Goal: Information Seeking & Learning: Find specific page/section

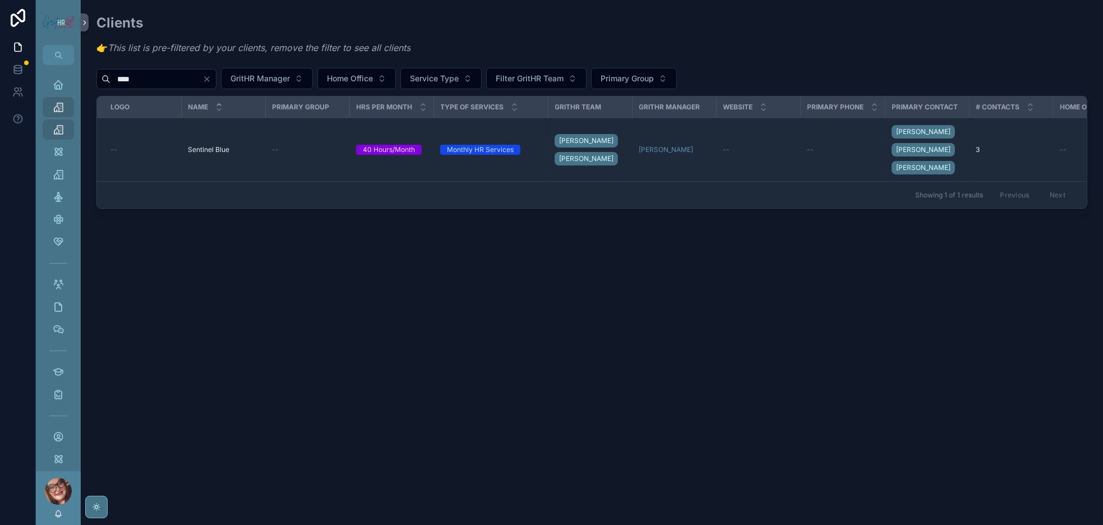
click at [209, 81] on icon "Clear" at bounding box center [207, 79] width 4 height 4
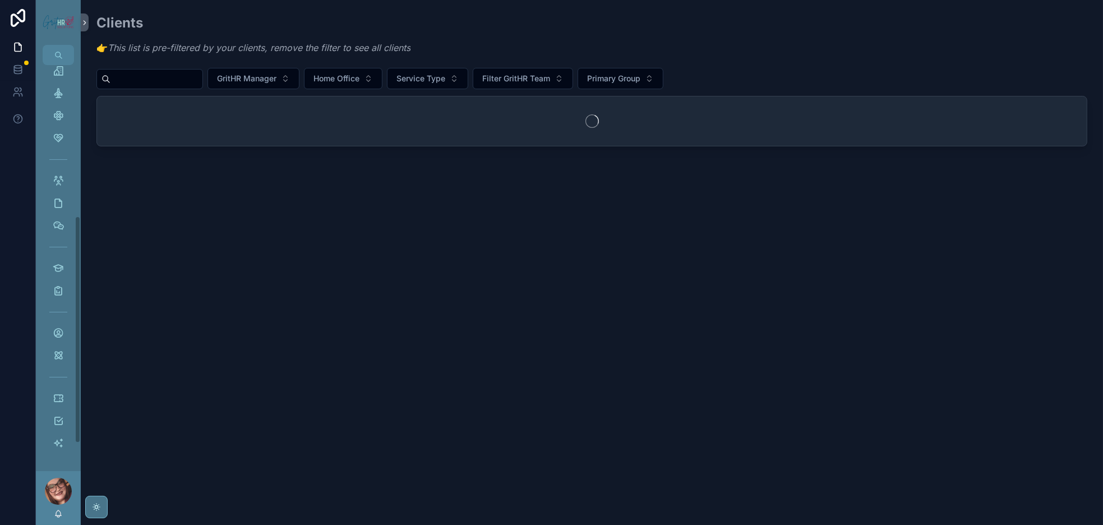
scroll to position [252, 0]
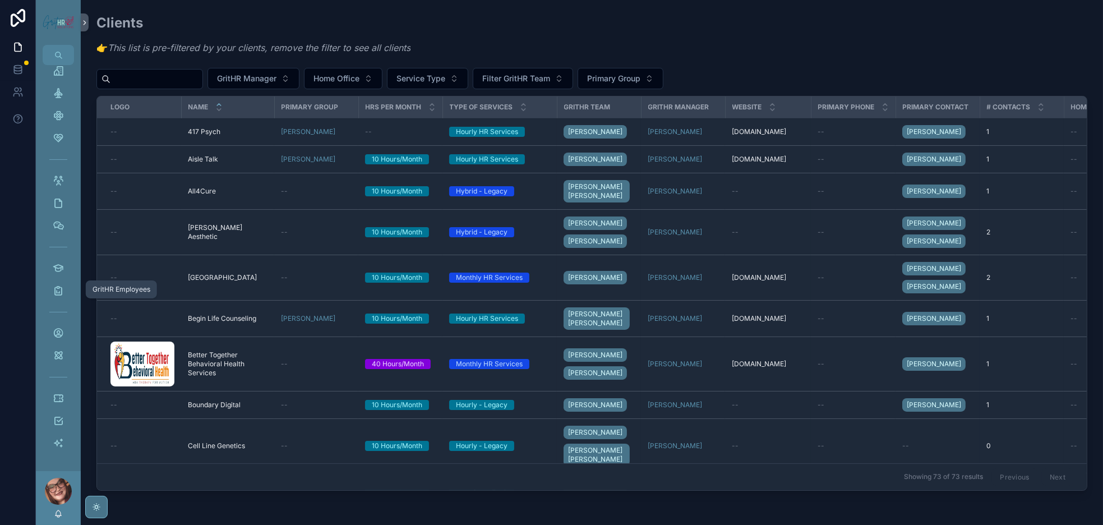
click at [64, 328] on icon "scrollable content" at bounding box center [58, 333] width 11 height 11
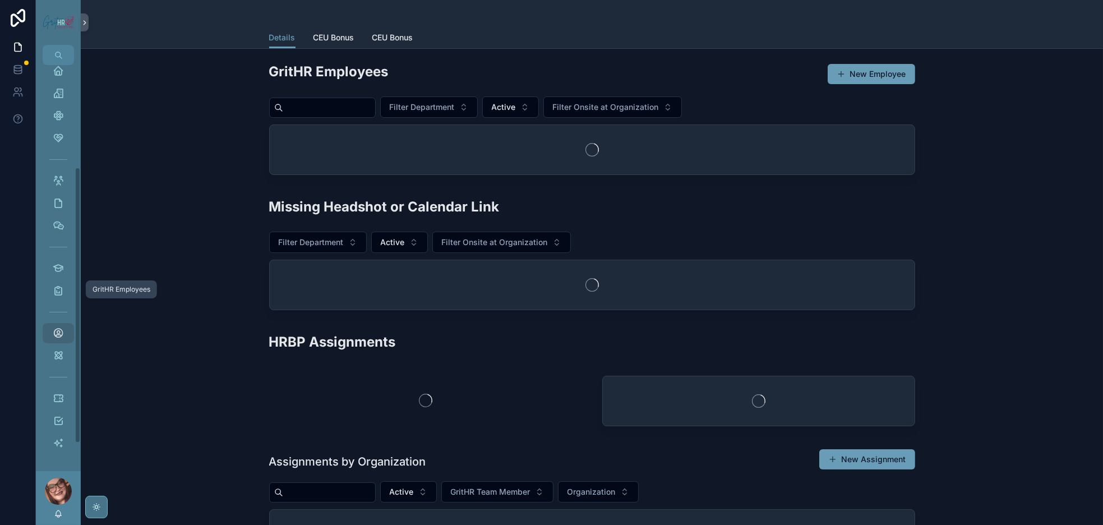
scroll to position [140, 0]
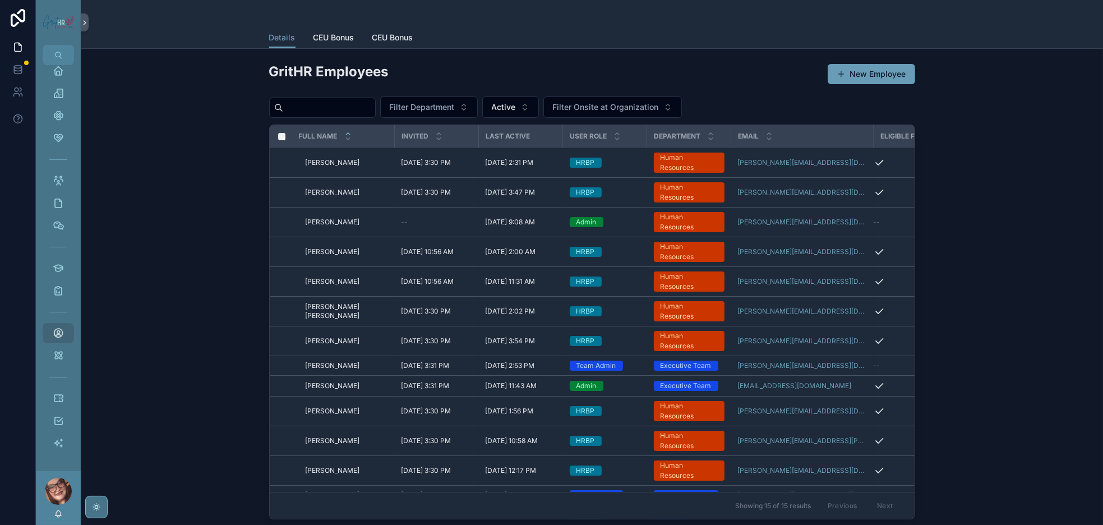
click at [314, 43] on span "CEU Bonus" at bounding box center [334, 37] width 41 height 11
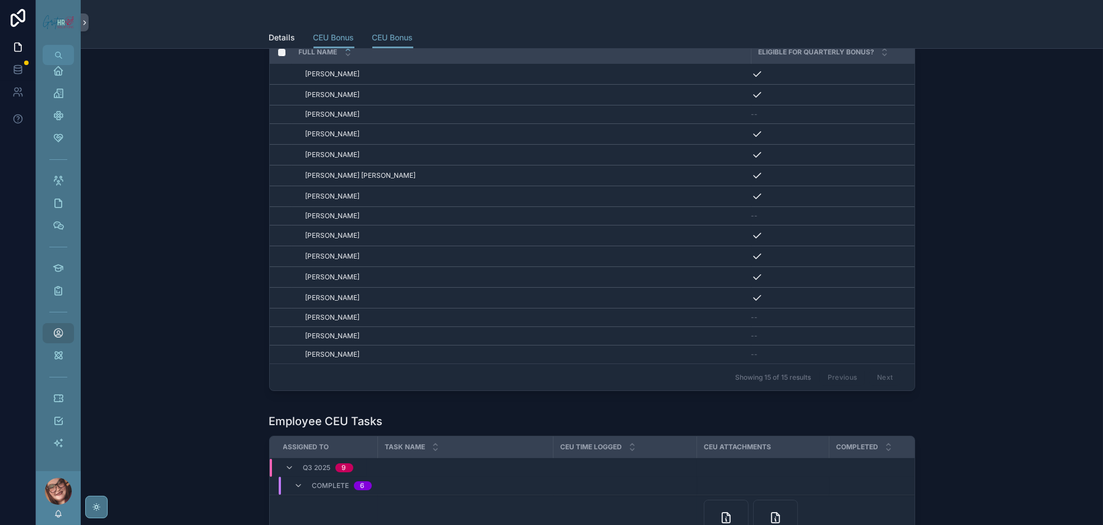
click at [372, 43] on span "CEU Bonus" at bounding box center [392, 37] width 41 height 11
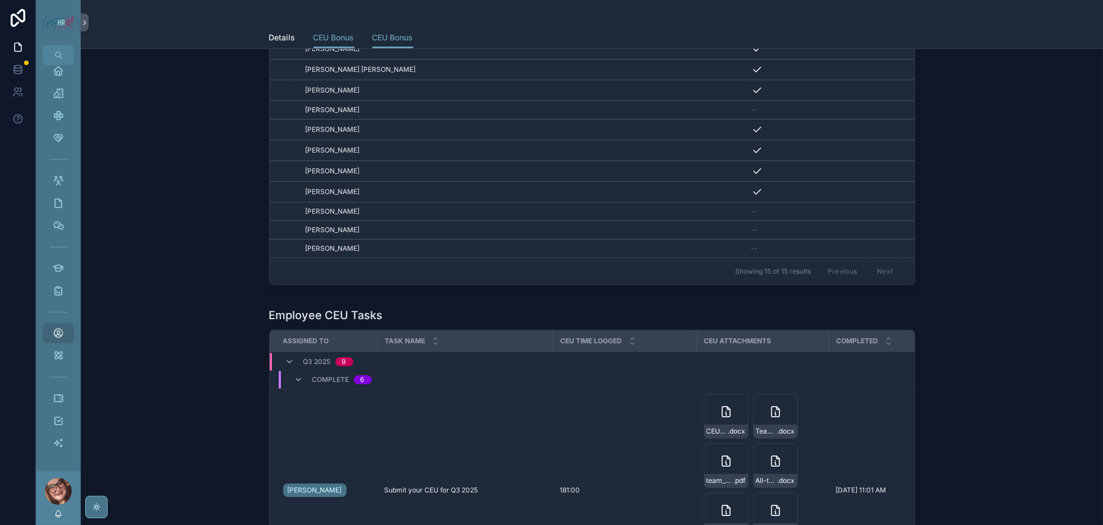
scroll to position [168, 0]
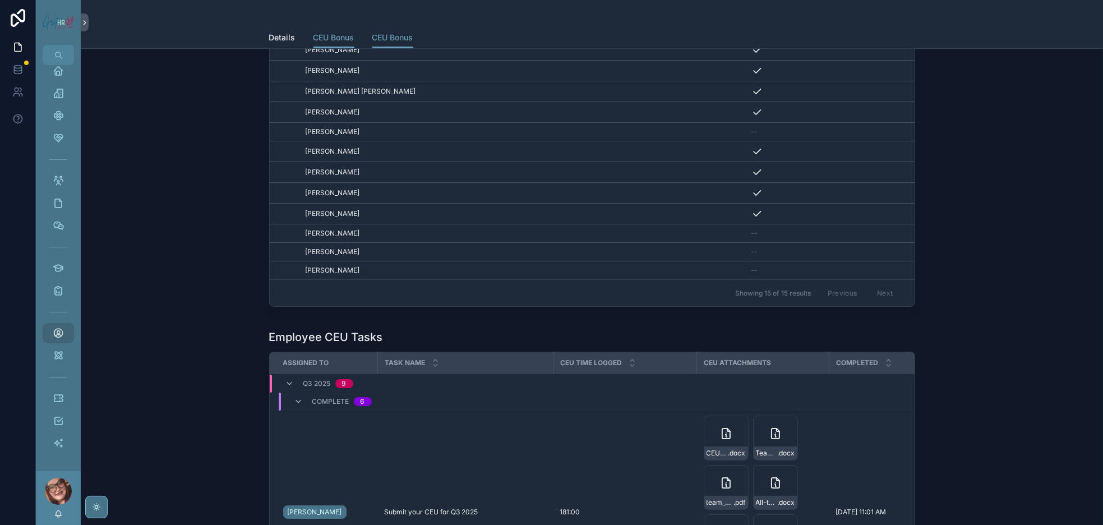
click at [286, 389] on icon "scrollable content" at bounding box center [290, 384] width 9 height 9
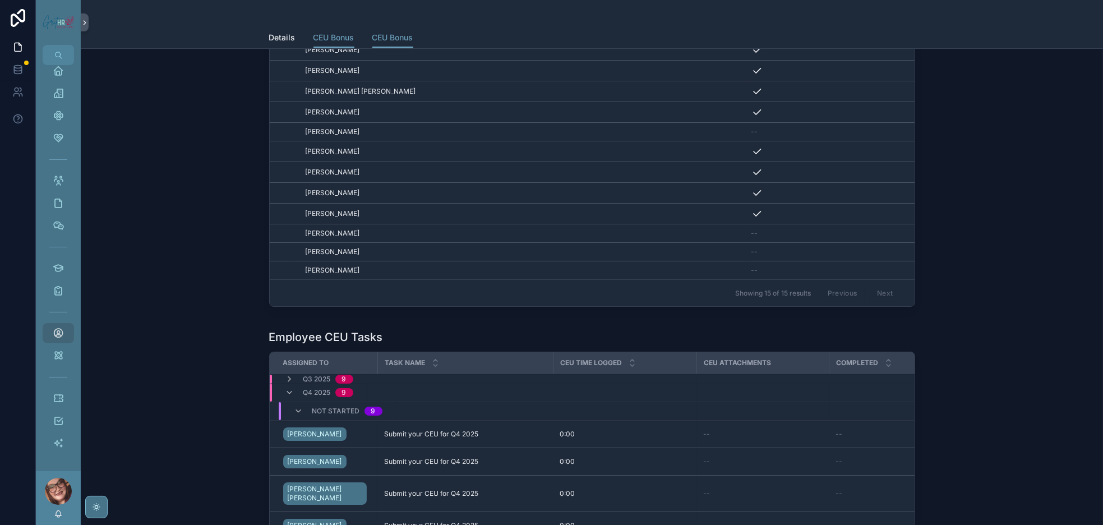
click at [286, 402] on div "Q4 2025 9" at bounding box center [320, 393] width 68 height 18
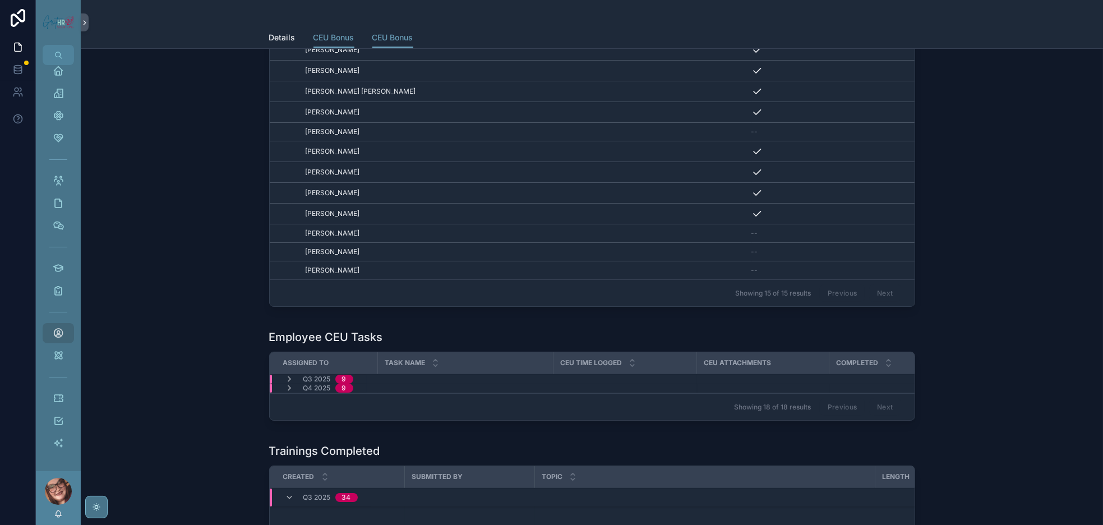
scroll to position [0, 0]
click at [269, 43] on span "Details" at bounding box center [282, 37] width 26 height 11
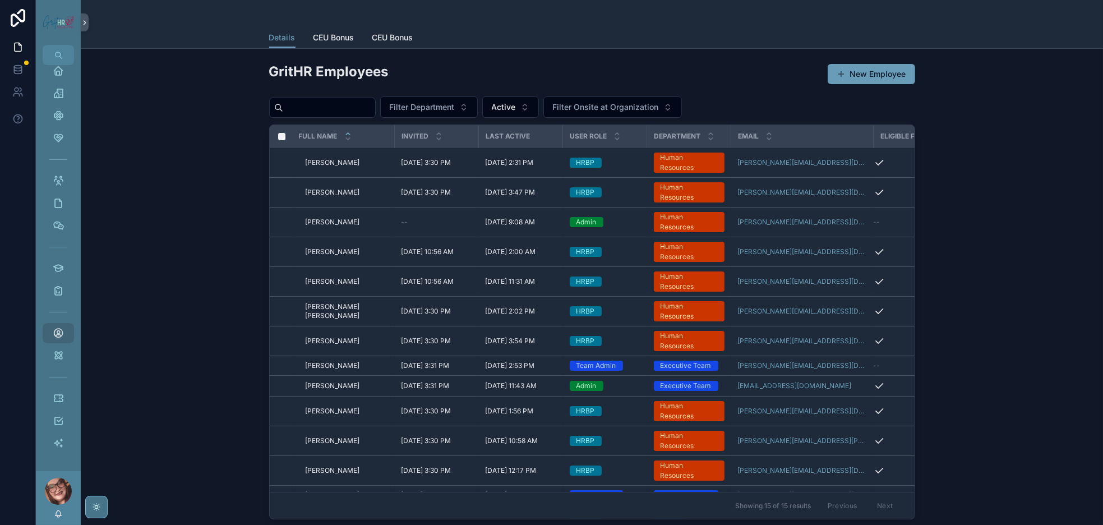
click at [306, 197] on span "[PERSON_NAME]" at bounding box center [333, 192] width 54 height 9
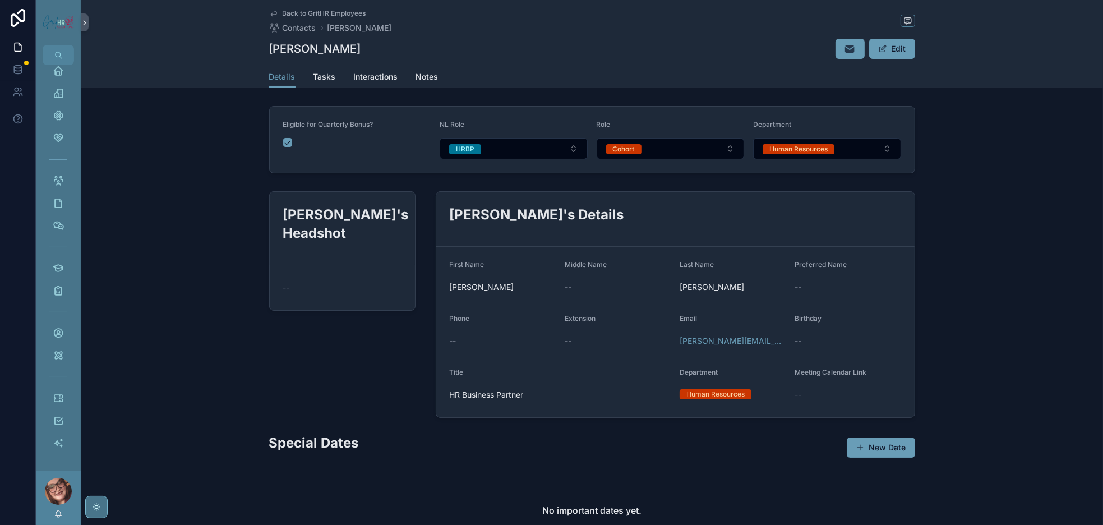
click at [314, 82] on span "Tasks" at bounding box center [325, 76] width 22 height 11
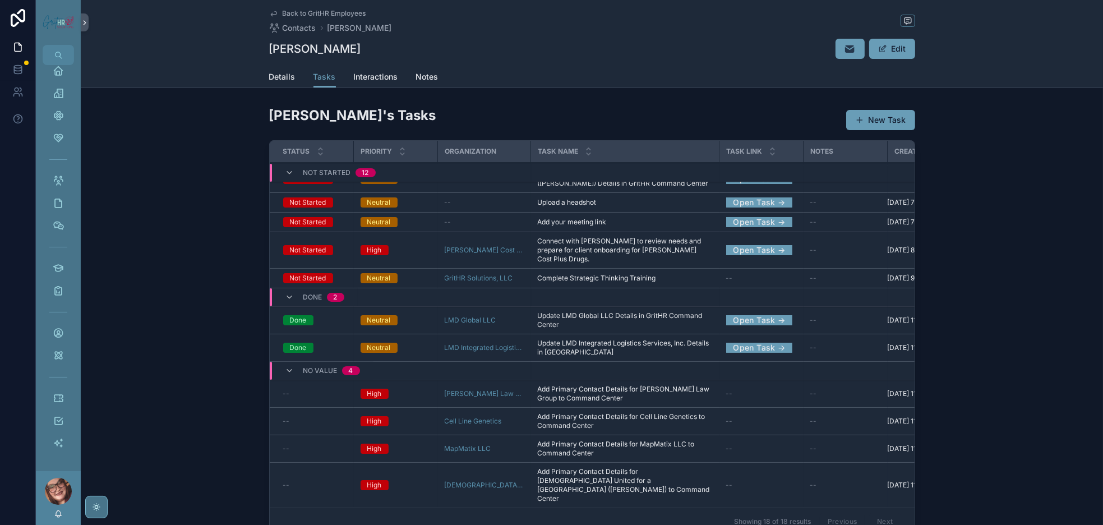
scroll to position [313, 0]
click at [354, 82] on span "Interactions" at bounding box center [376, 76] width 44 height 11
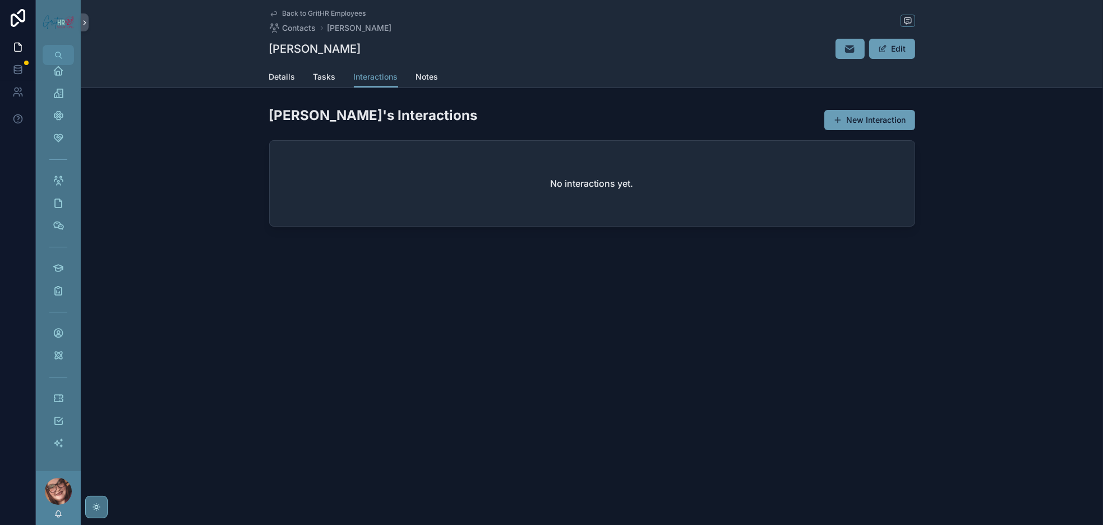
click at [416, 82] on span "Notes" at bounding box center [427, 76] width 22 height 11
click at [269, 82] on span "Details" at bounding box center [282, 76] width 26 height 11
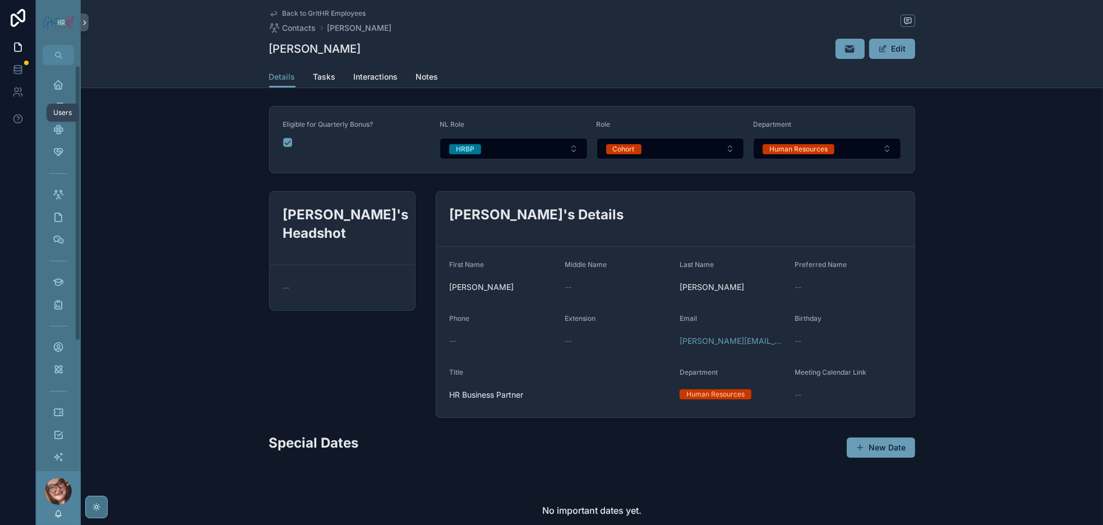
click at [24, 98] on icon at bounding box center [17, 91] width 11 height 11
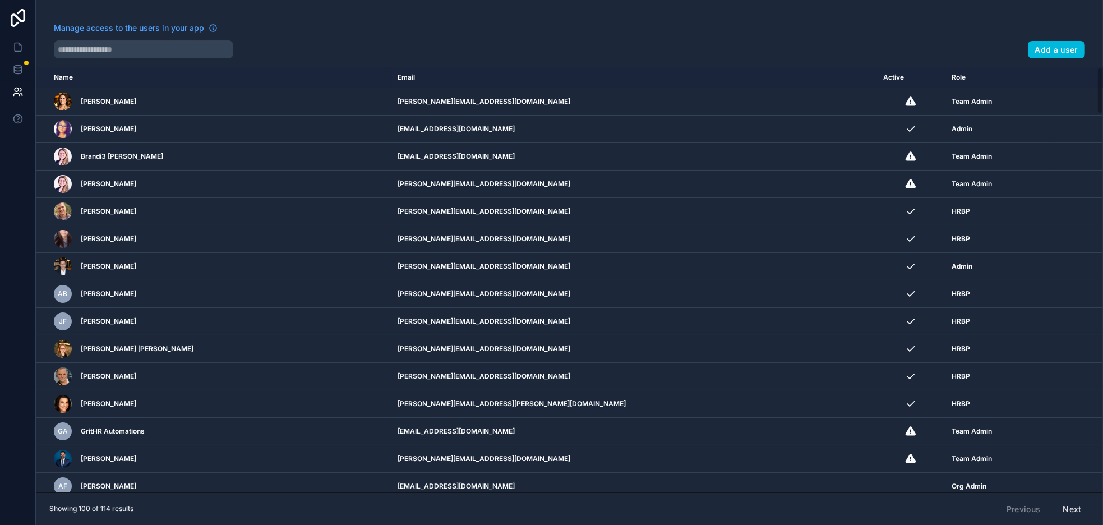
click at [214, 303] on div "AB [PERSON_NAME]" at bounding box center [215, 294] width 323 height 18
click at [96, 303] on div "AB [PERSON_NAME]" at bounding box center [215, 294] width 323 height 18
click at [68, 298] on span "AB" at bounding box center [63, 293] width 10 height 9
click at [136, 298] on span "[PERSON_NAME]" at bounding box center [109, 293] width 56 height 9
click at [458, 308] on td "[PERSON_NAME][EMAIL_ADDRESS][DOMAIN_NAME]" at bounding box center [634, 293] width 486 height 27
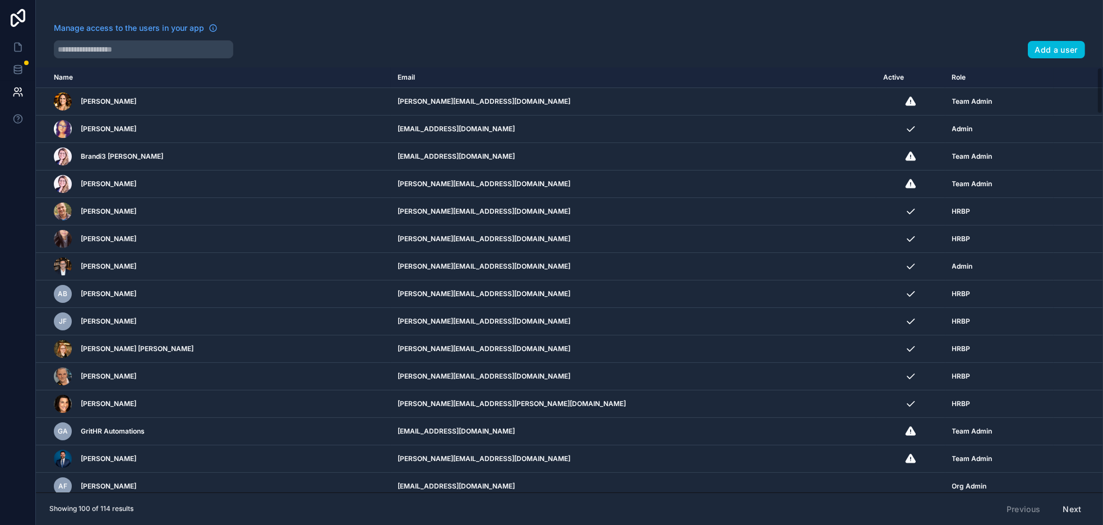
click at [659, 308] on td "[PERSON_NAME][EMAIL_ADDRESS][DOMAIN_NAME]" at bounding box center [634, 293] width 486 height 27
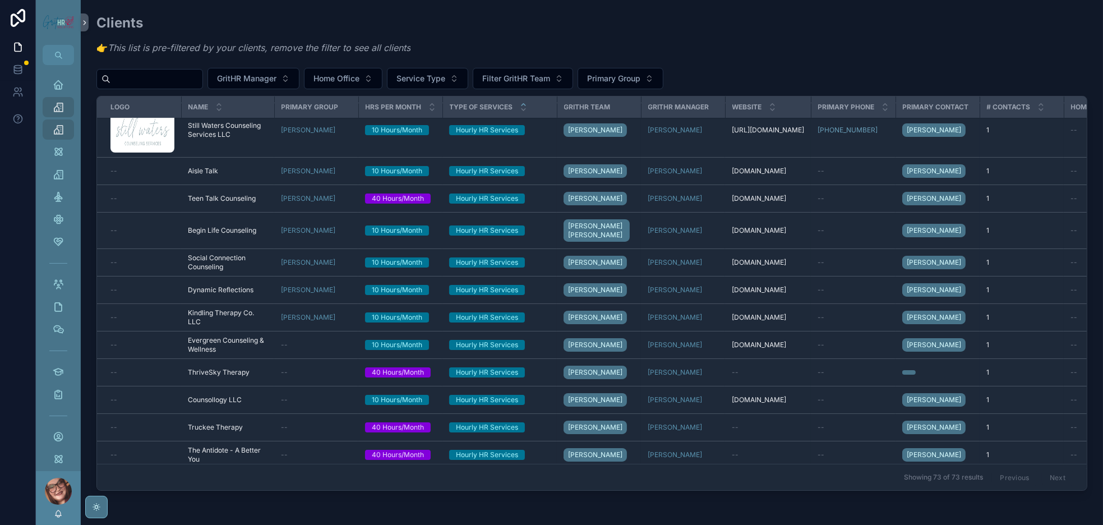
scroll to position [421, 0]
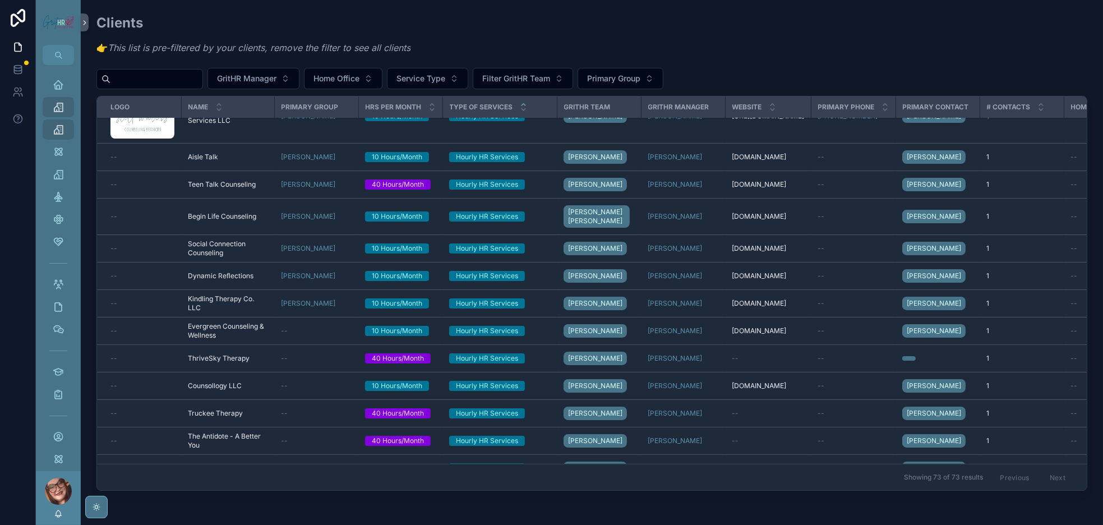
click at [623, 43] on span "[PERSON_NAME]" at bounding box center [595, 38] width 54 height 9
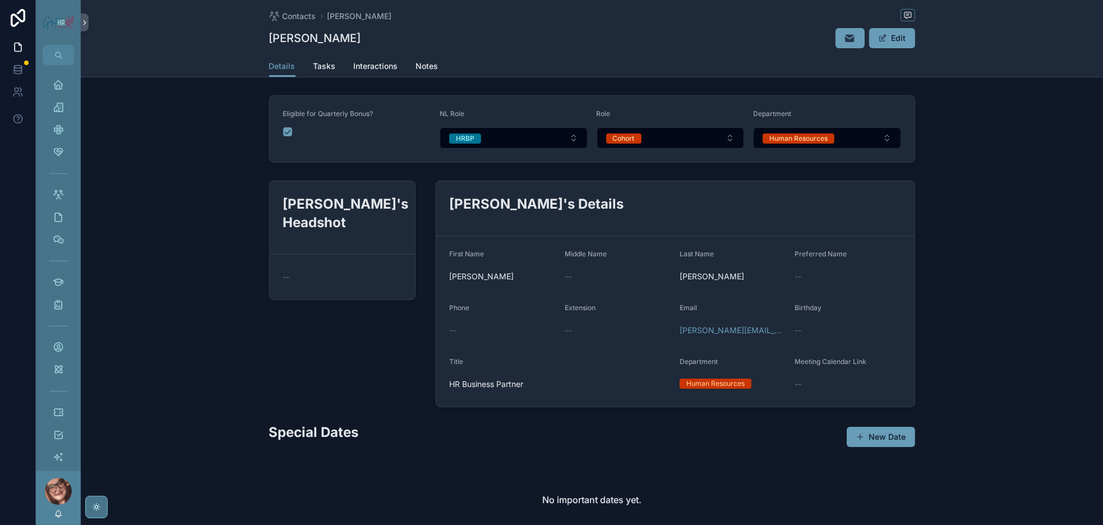
click at [314, 72] on span "Tasks" at bounding box center [325, 66] width 22 height 11
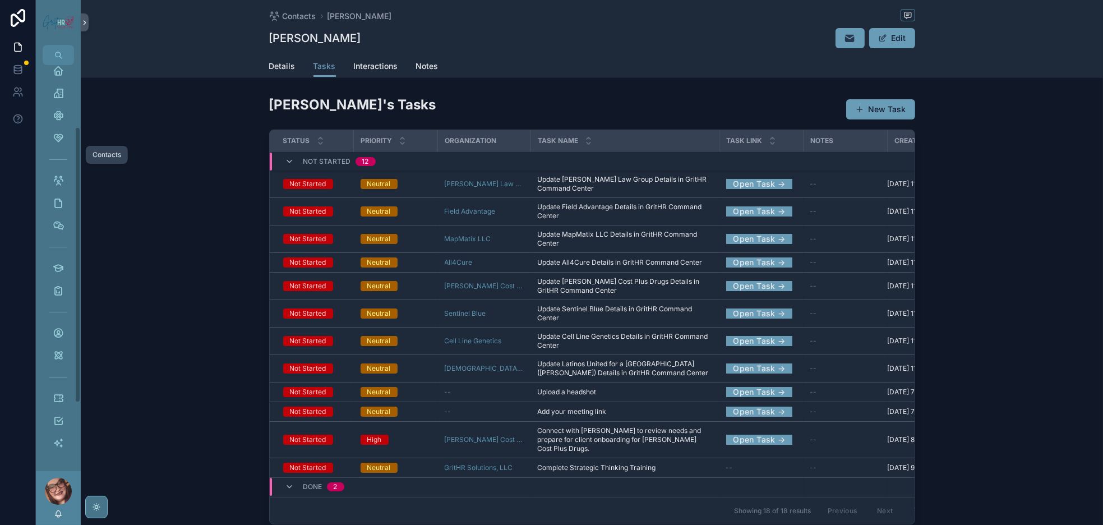
scroll to position [84, 0]
click at [64, 296] on icon "scrollable content" at bounding box center [58, 290] width 11 height 11
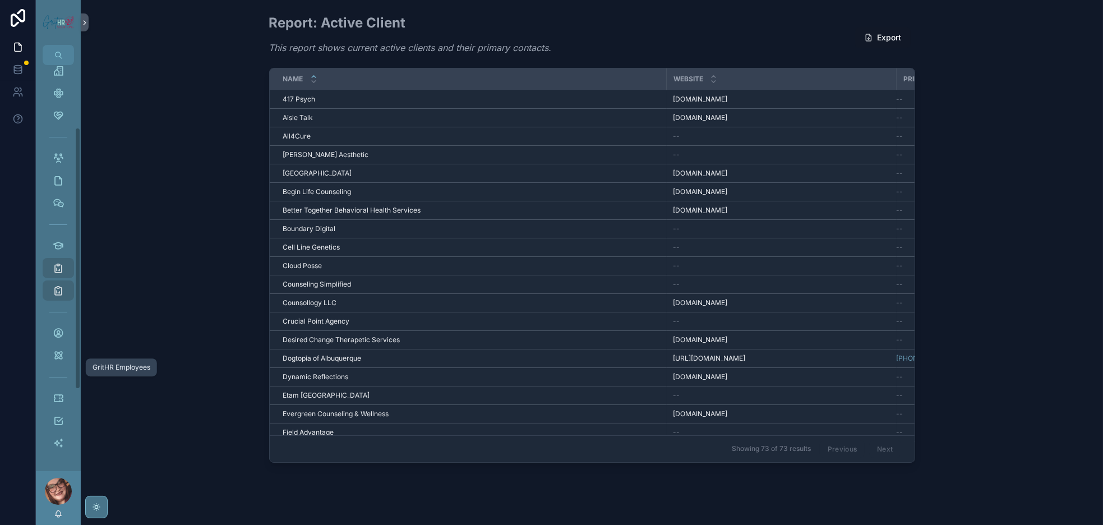
scroll to position [168, 0]
click at [64, 415] on icon "scrollable content" at bounding box center [58, 420] width 11 height 11
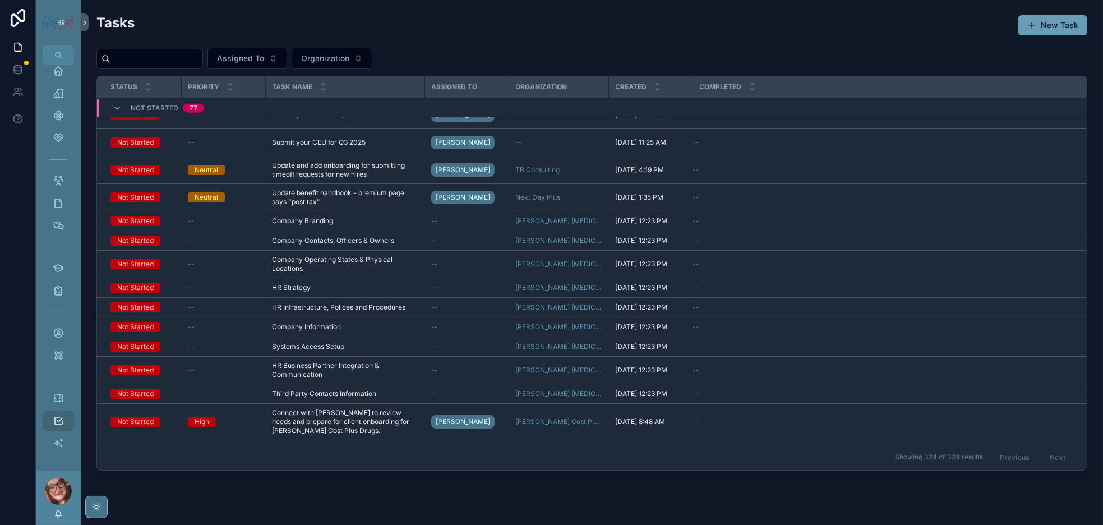
scroll to position [1786, 0]
